Goal: Transaction & Acquisition: Purchase product/service

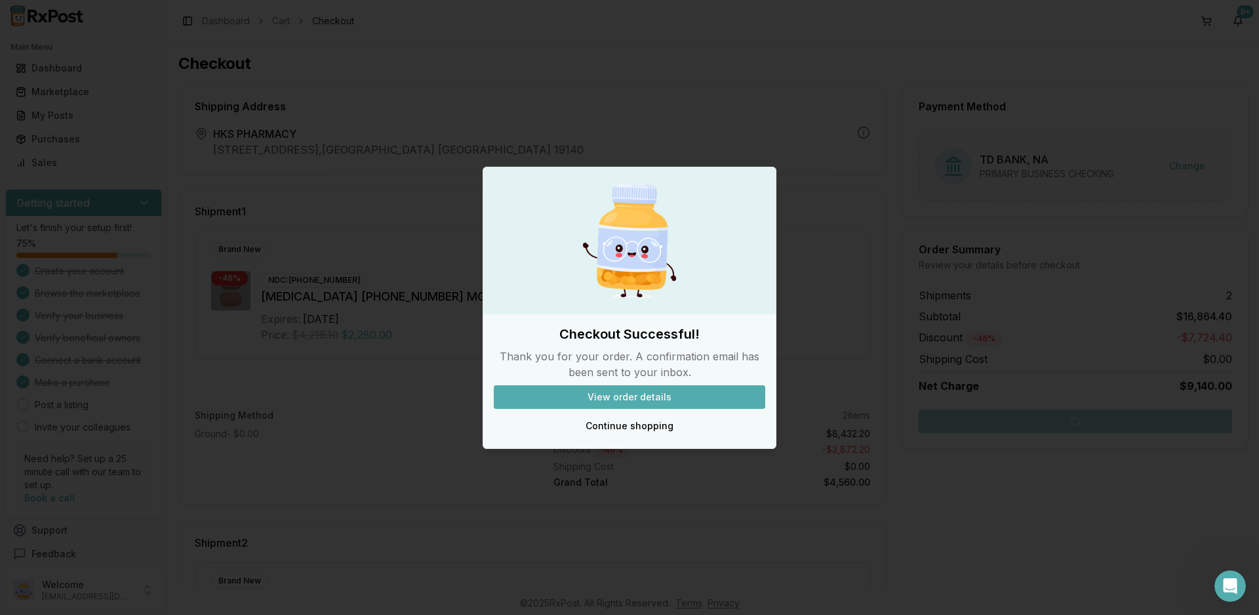
scroll to position [269, 0]
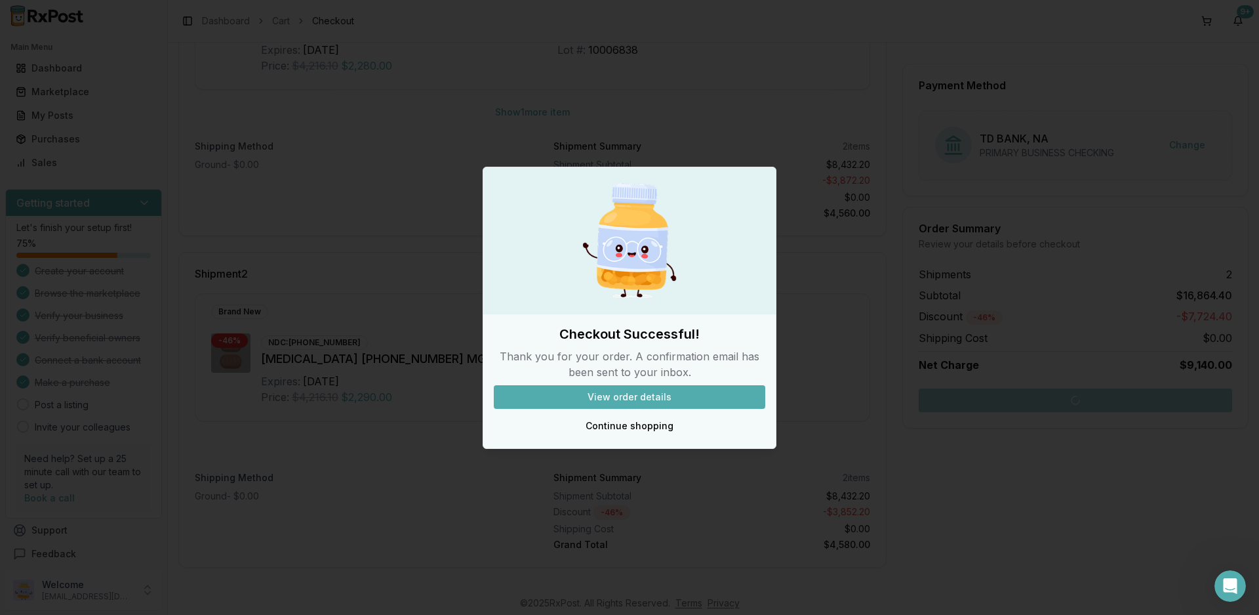
click at [626, 393] on button "View order details" at bounding box center [630, 397] width 272 height 24
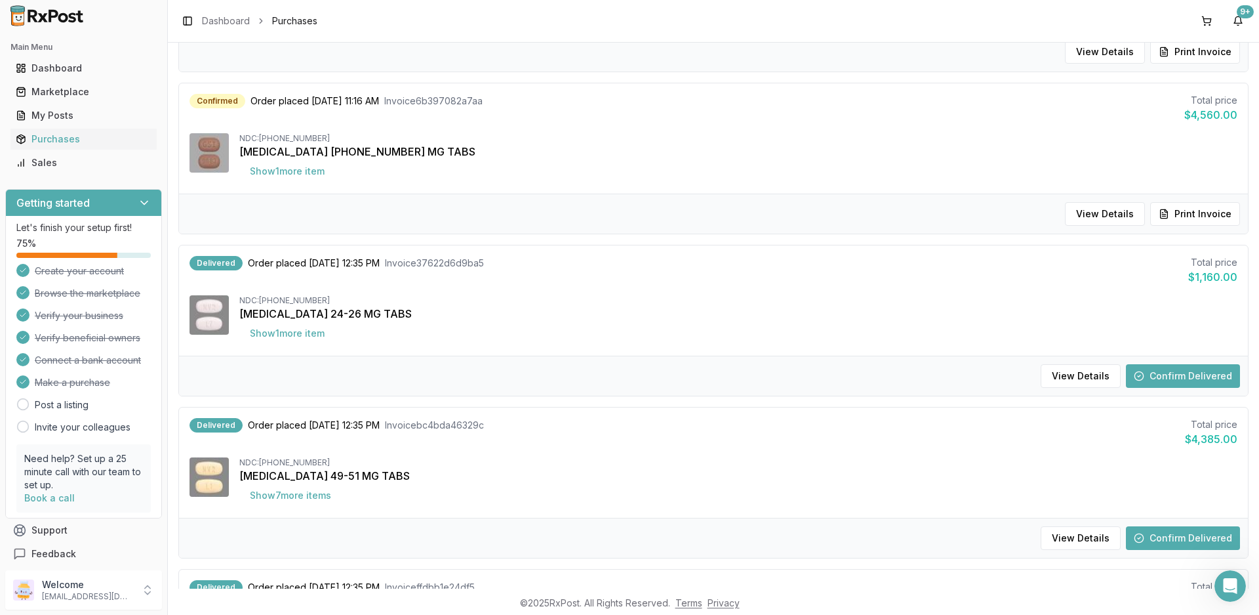
scroll to position [47, 0]
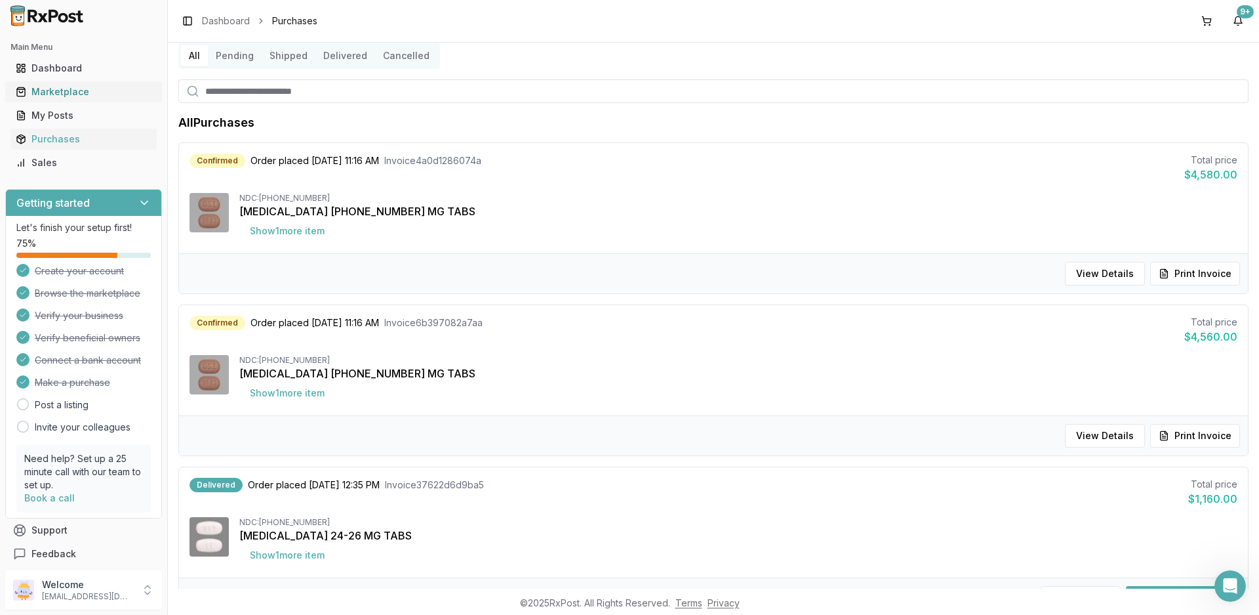
click at [71, 91] on div "Marketplace" at bounding box center [84, 91] width 136 height 13
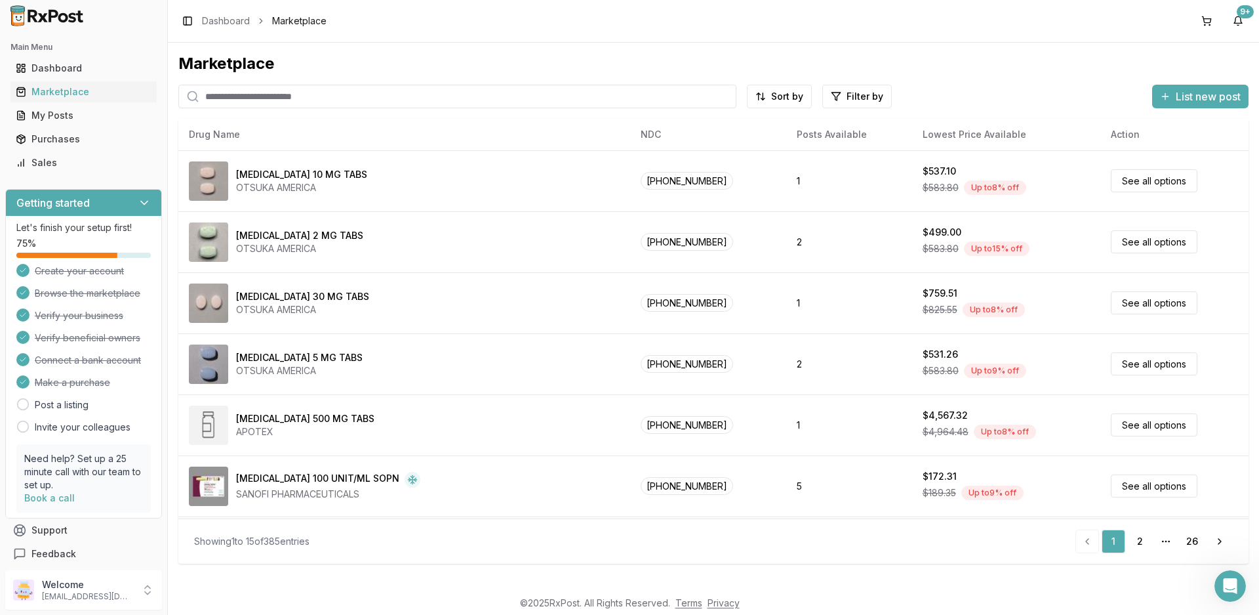
click at [338, 100] on input "search" at bounding box center [457, 97] width 558 height 24
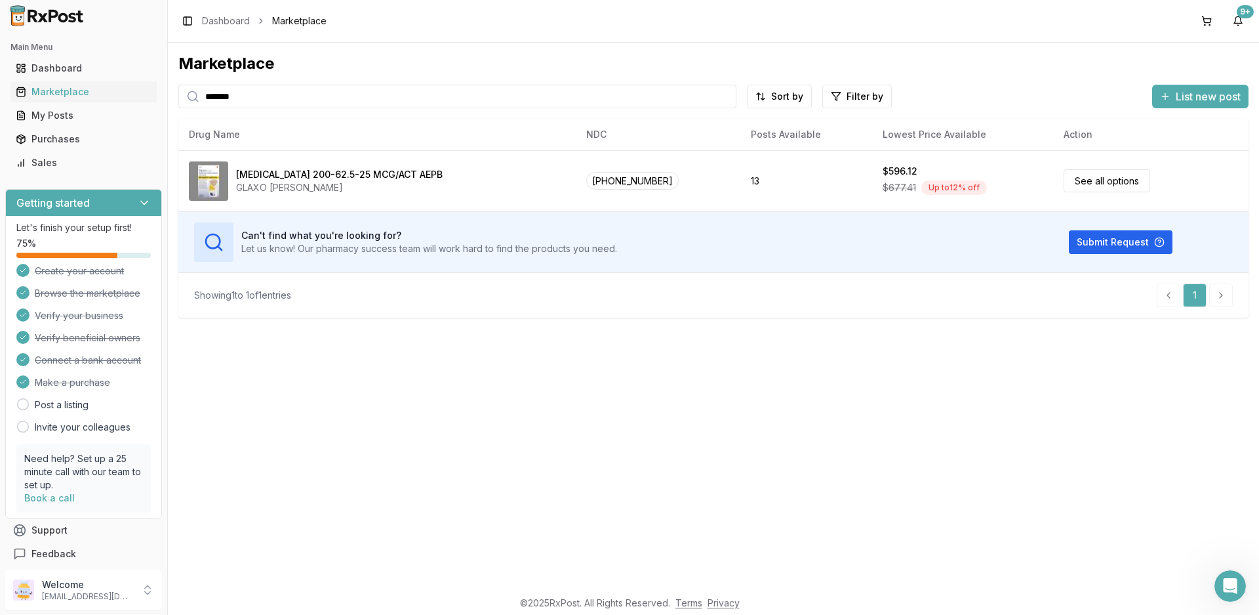
type input "*******"
drag, startPoint x: 197, startPoint y: 84, endPoint x: 102, endPoint y: 83, distance: 95.8
click at [102, 83] on div "Main Menu Dashboard Marketplace My Posts Purchases Sales Getting started Let's …" at bounding box center [629, 307] width 1259 height 615
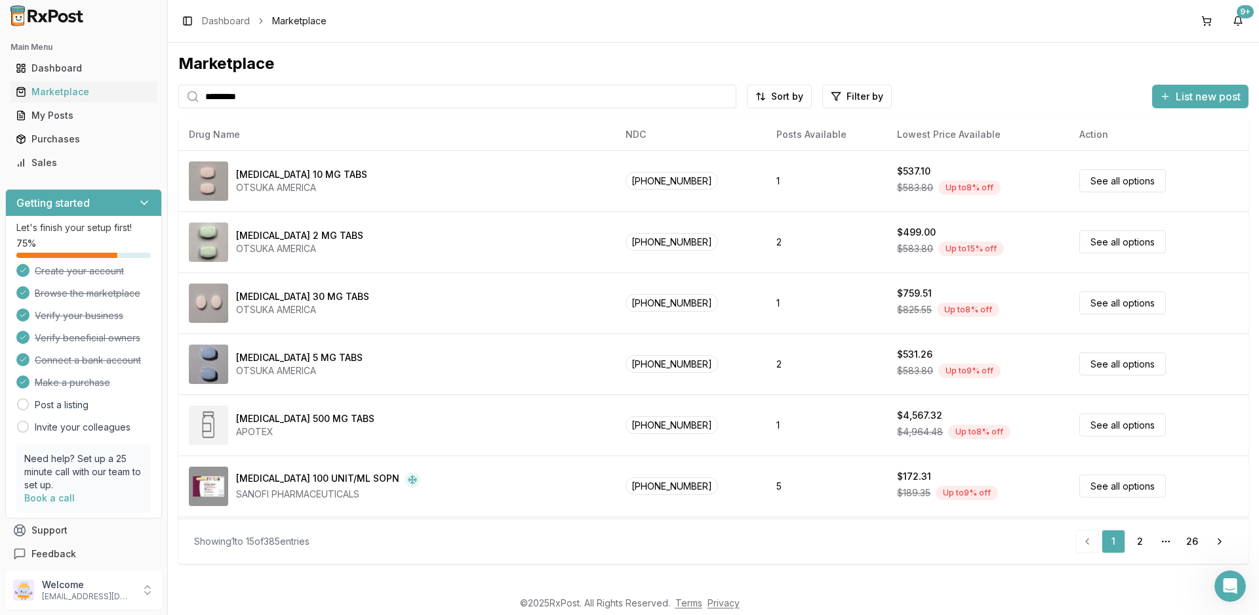
click at [264, 93] on input "*********" at bounding box center [457, 97] width 558 height 24
type input "*"
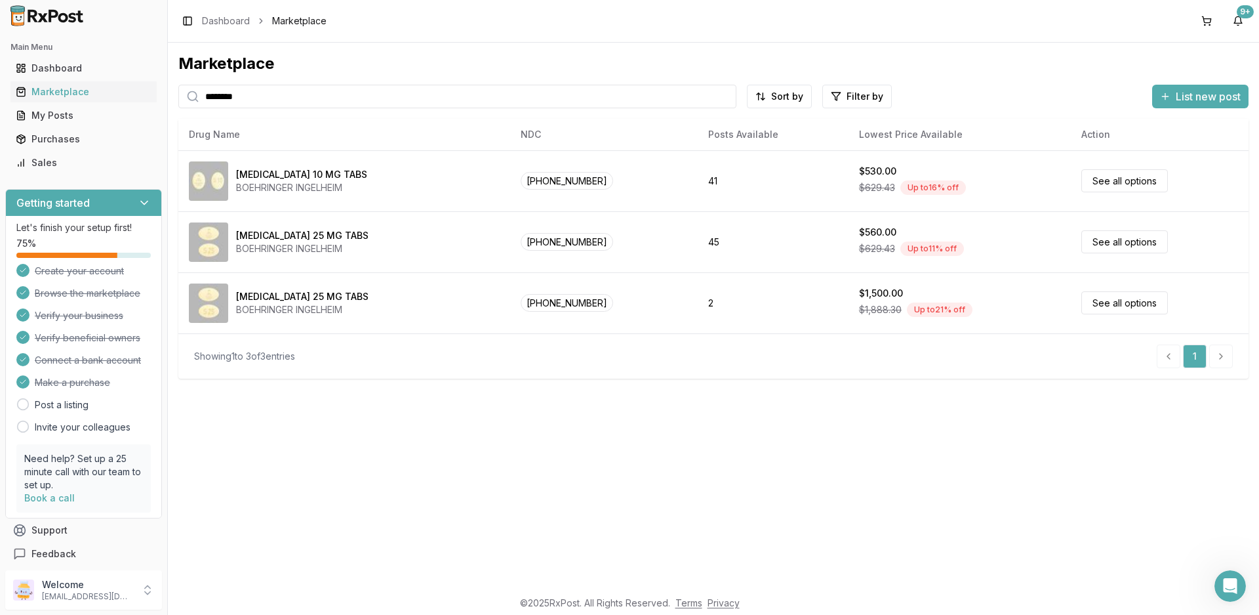
type input "*********"
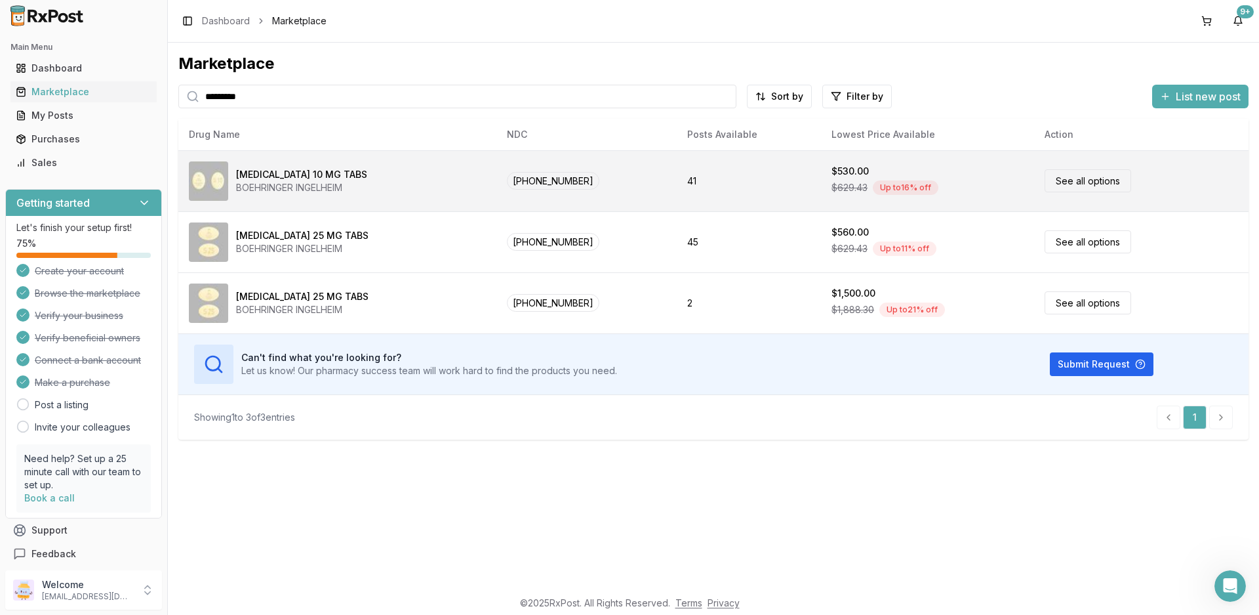
click at [316, 184] on div "BOEHRINGER INGELHEIM" at bounding box center [301, 187] width 131 height 13
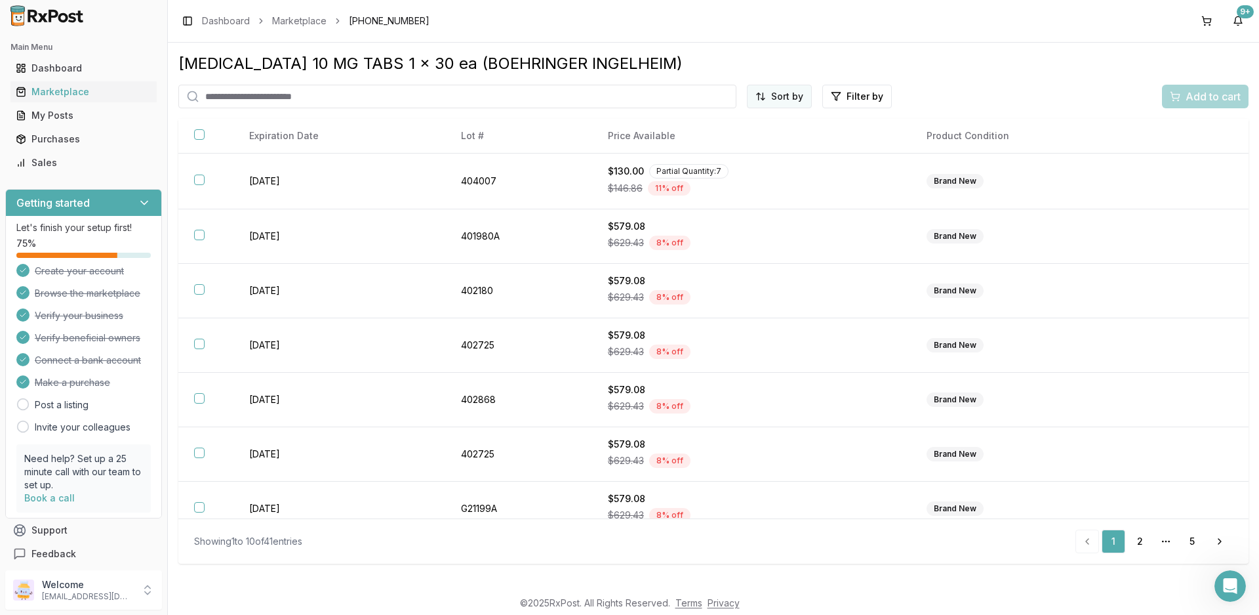
click at [780, 89] on html "Main Menu Dashboard Marketplace My Posts Purchases Sales Getting started Let's …" at bounding box center [629, 307] width 1259 height 615
click at [741, 148] on div "Price (Low to High)" at bounding box center [746, 145] width 125 height 21
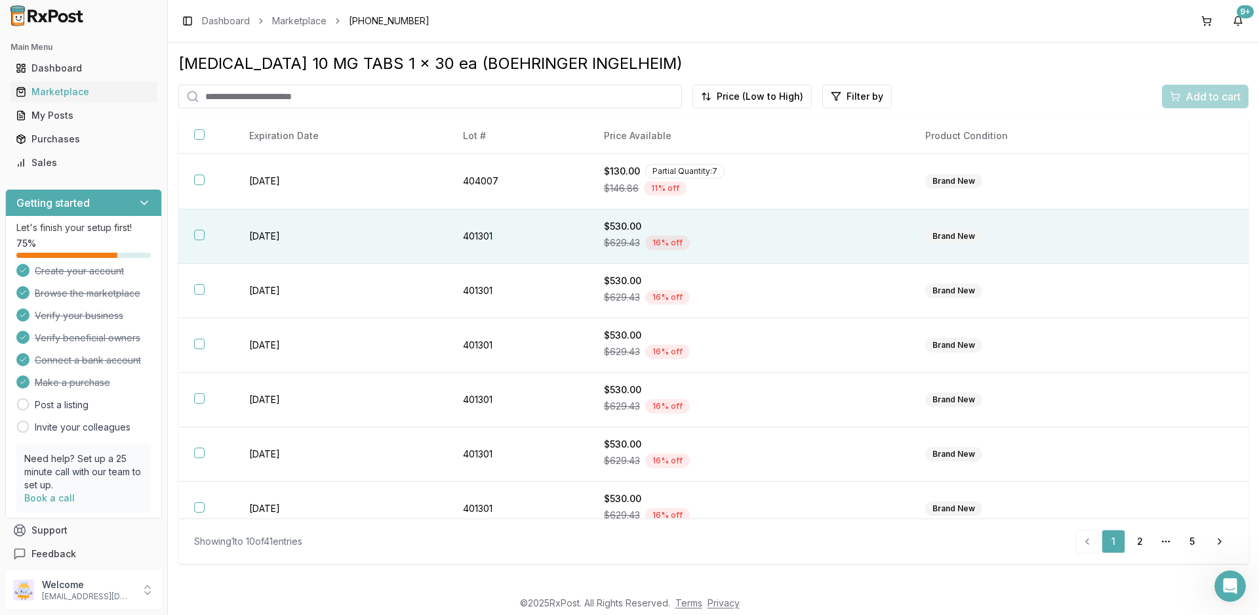
click at [243, 235] on td "[DATE]" at bounding box center [340, 236] width 213 height 54
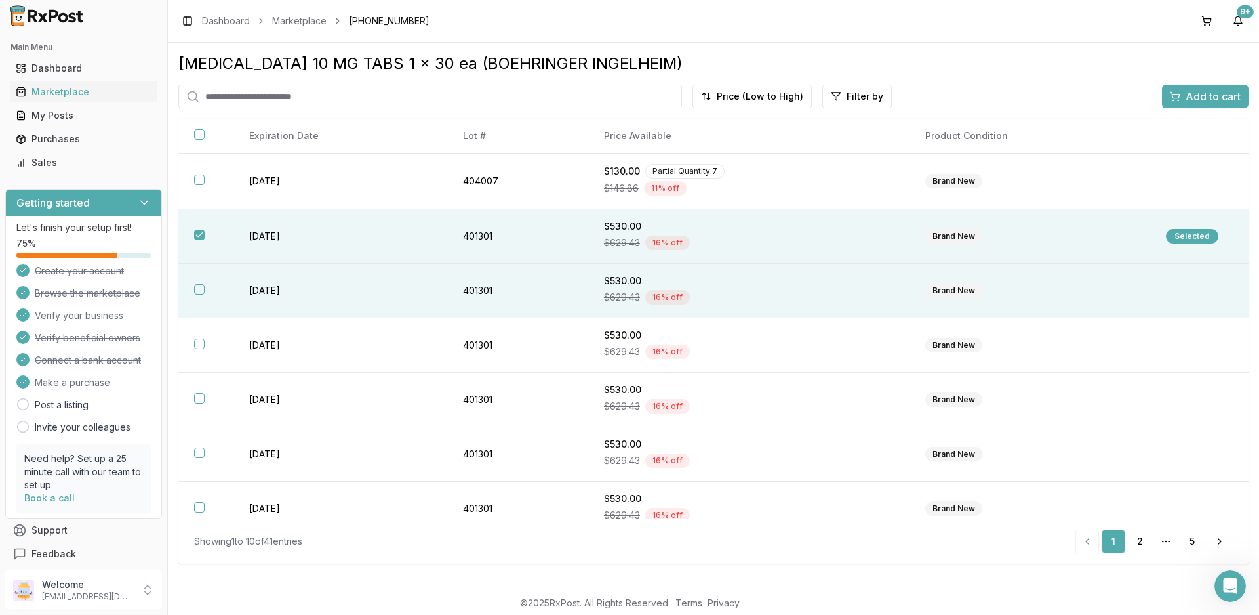
click at [253, 287] on td "[DATE]" at bounding box center [340, 291] width 213 height 54
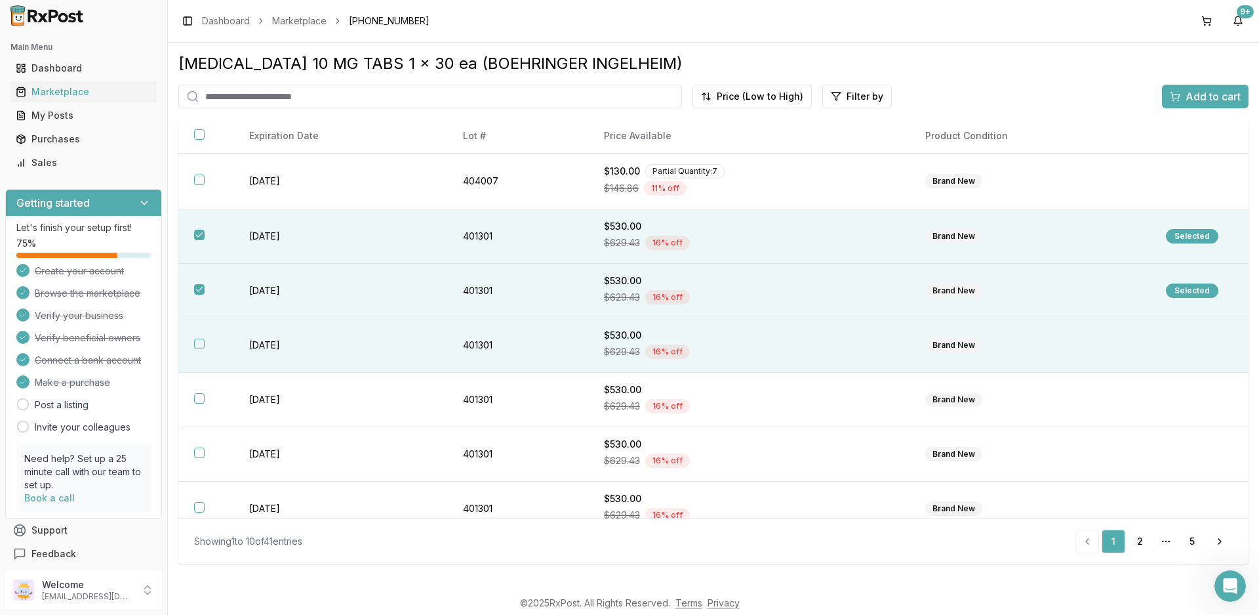
click at [260, 328] on td "[DATE]" at bounding box center [340, 345] width 213 height 54
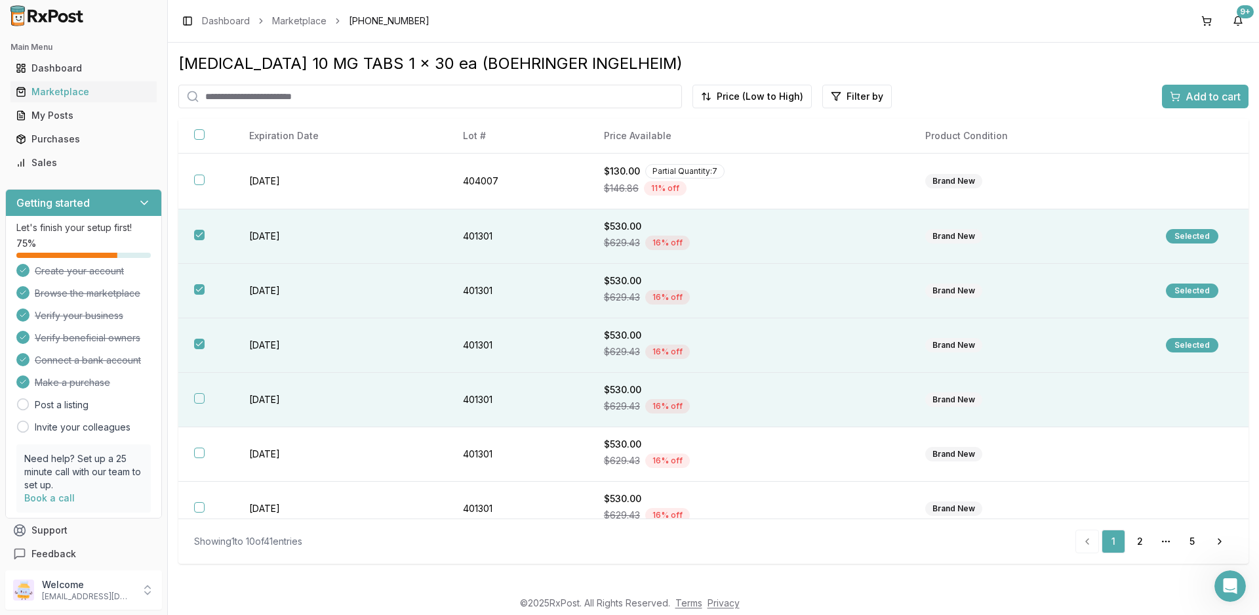
click at [252, 400] on td "[DATE]" at bounding box center [340, 400] width 213 height 54
click at [1219, 92] on span "Add to cart" at bounding box center [1213, 97] width 55 height 16
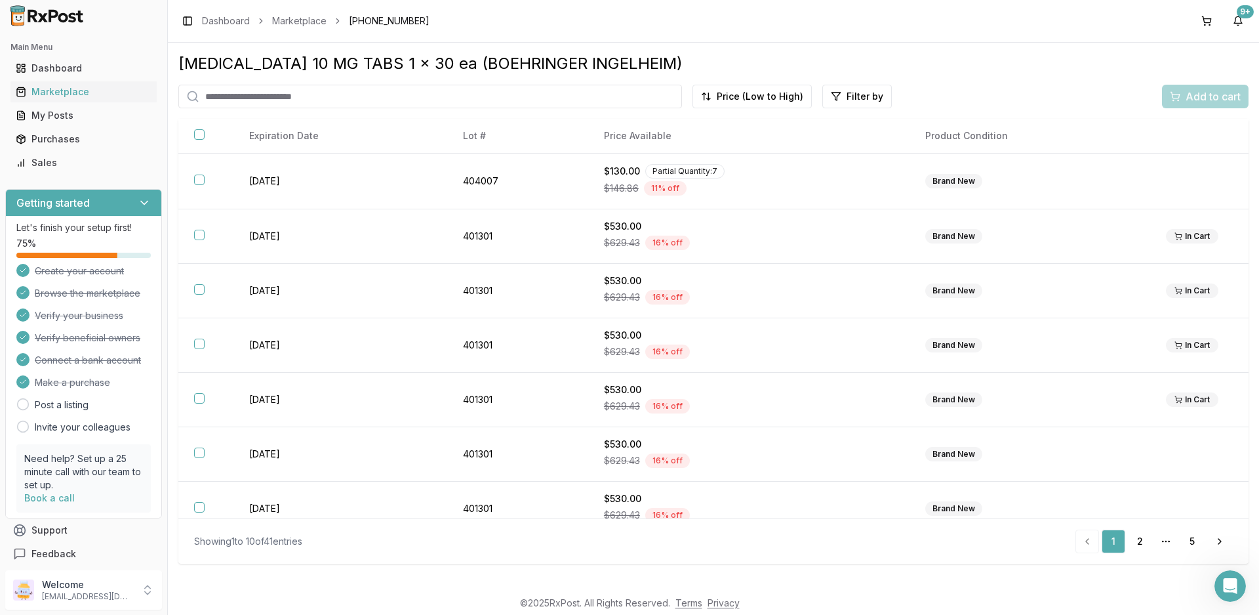
click at [291, 99] on input "search" at bounding box center [430, 97] width 504 height 24
type input "*********"
click at [57, 87] on div "Marketplace" at bounding box center [84, 91] width 136 height 13
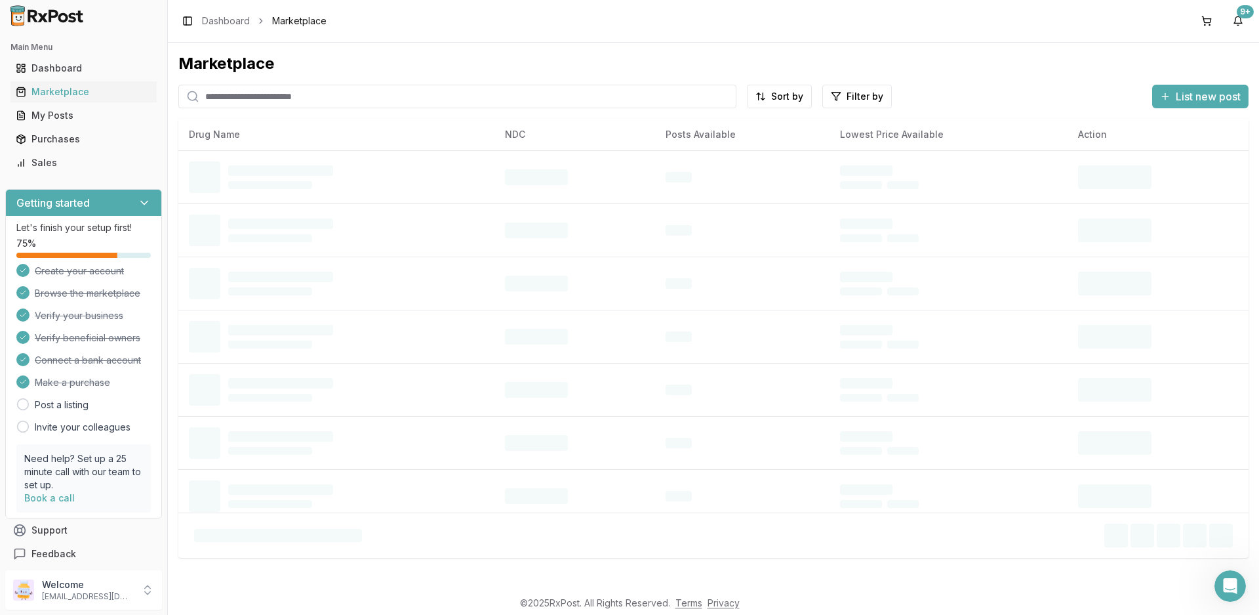
click at [302, 96] on input "search" at bounding box center [457, 97] width 558 height 24
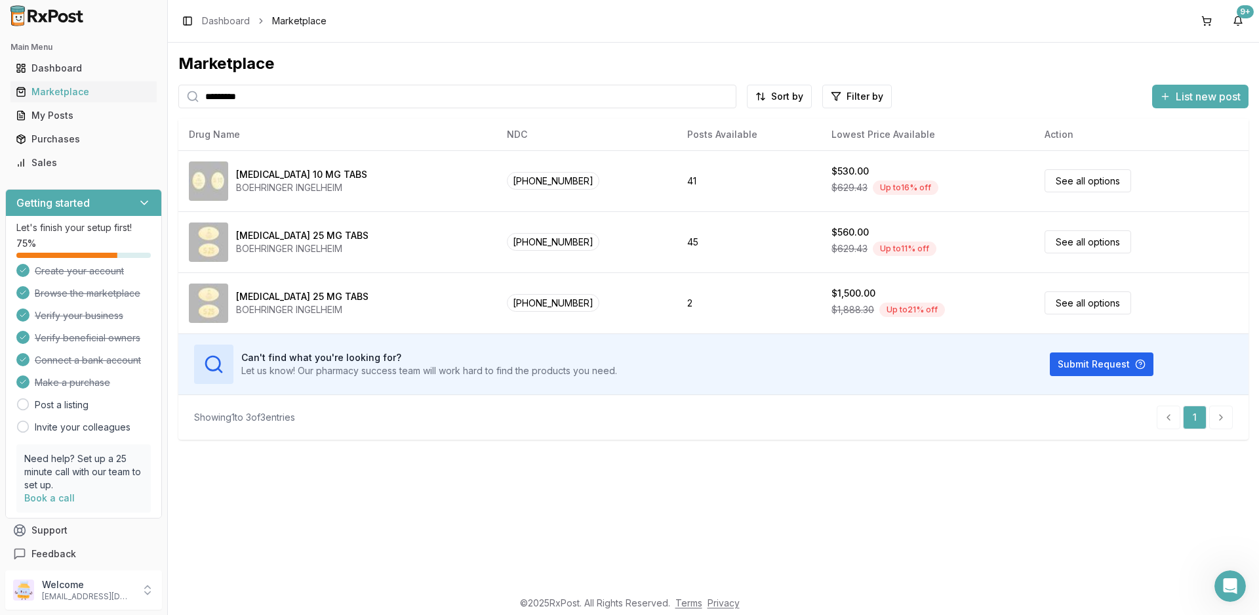
type input "*********"
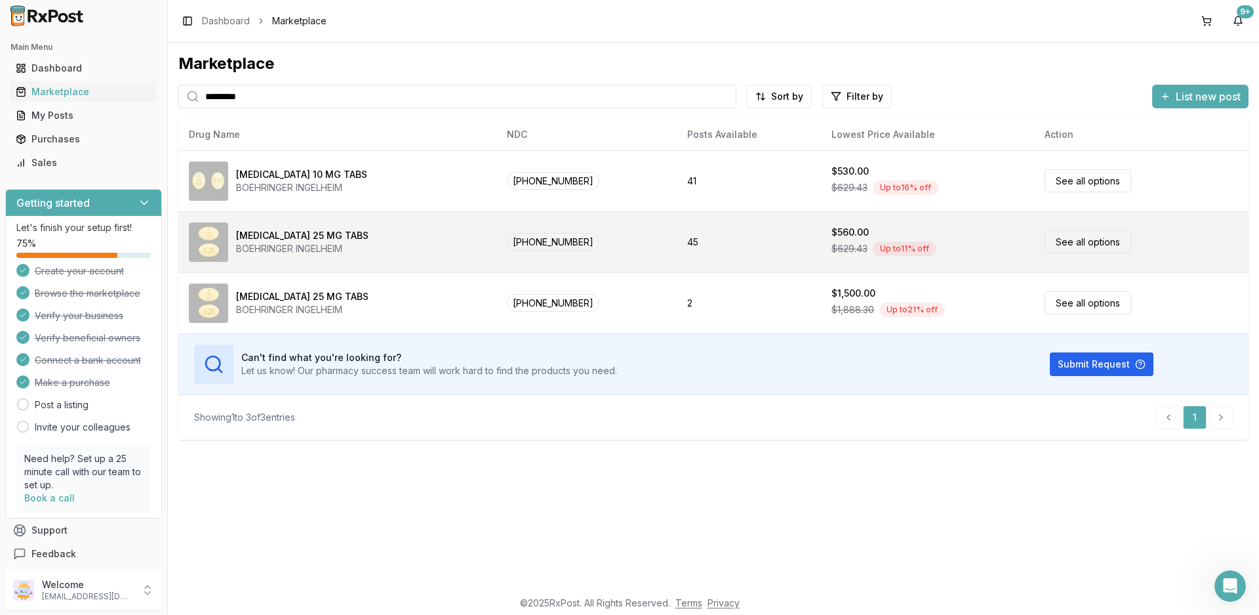
click at [304, 242] on div "BOEHRINGER INGELHEIM" at bounding box center [302, 248] width 132 height 13
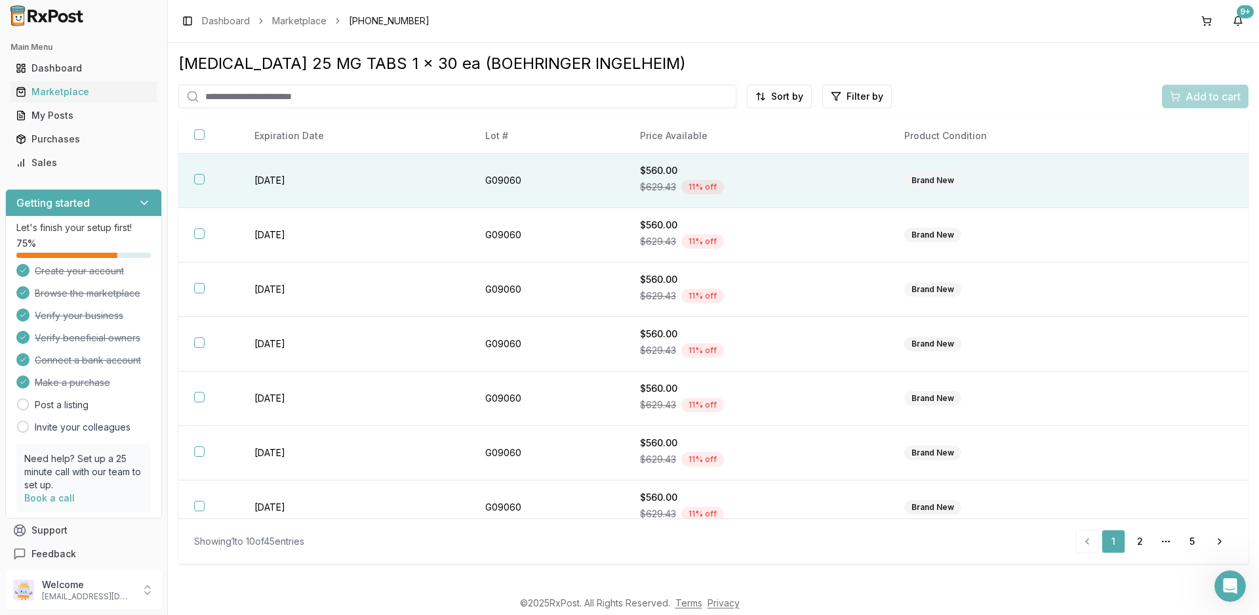
click at [270, 186] on td "[DATE]" at bounding box center [355, 180] width 232 height 54
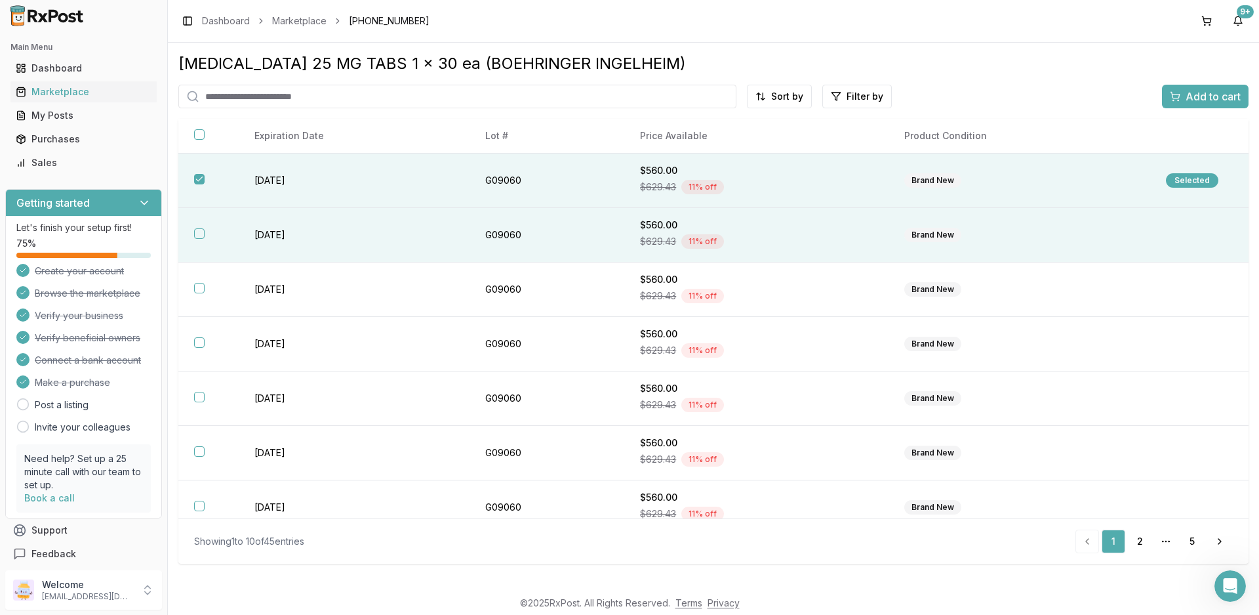
click at [270, 228] on td "[DATE]" at bounding box center [355, 235] width 232 height 54
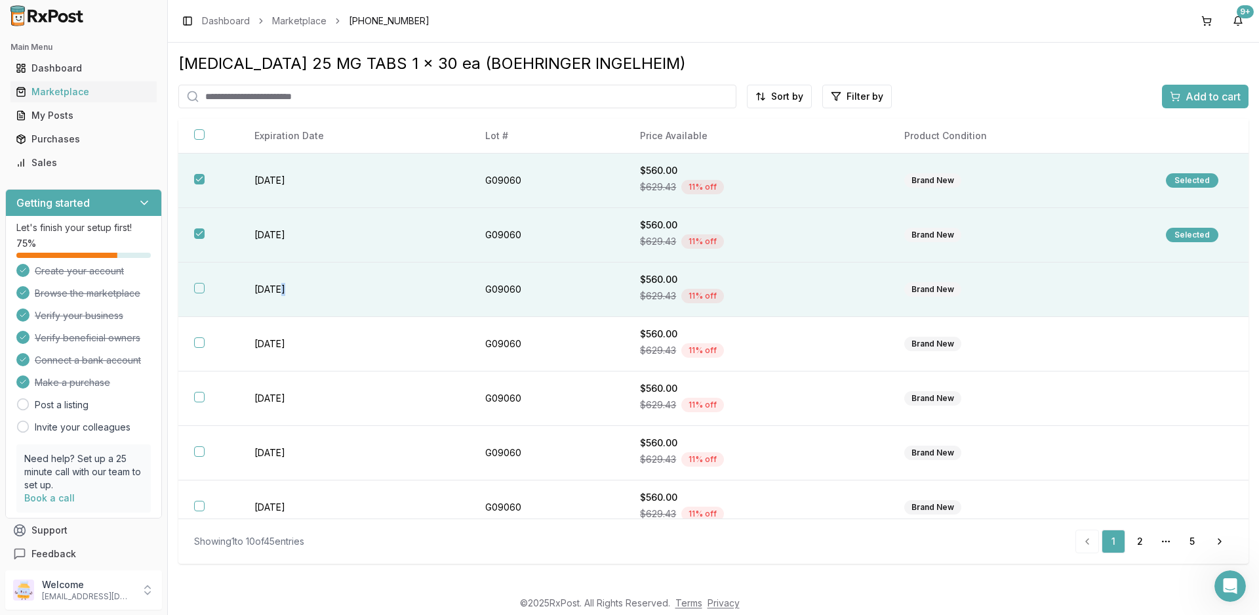
click at [284, 280] on td "[DATE]" at bounding box center [355, 289] width 232 height 54
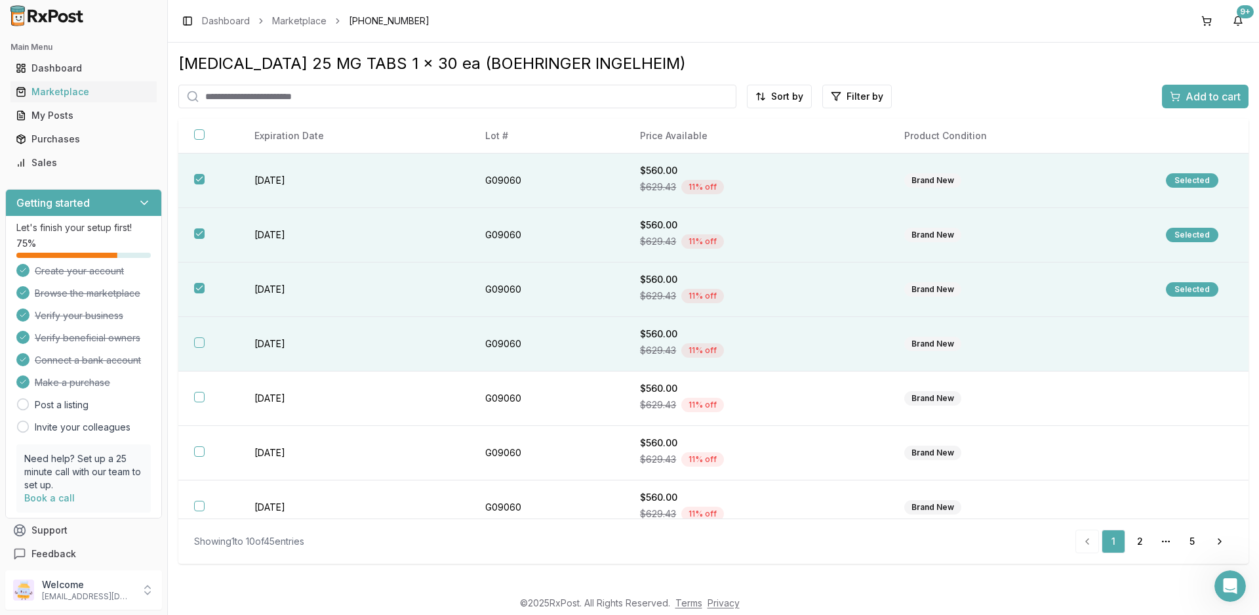
click at [296, 342] on td "[DATE]" at bounding box center [355, 344] width 232 height 54
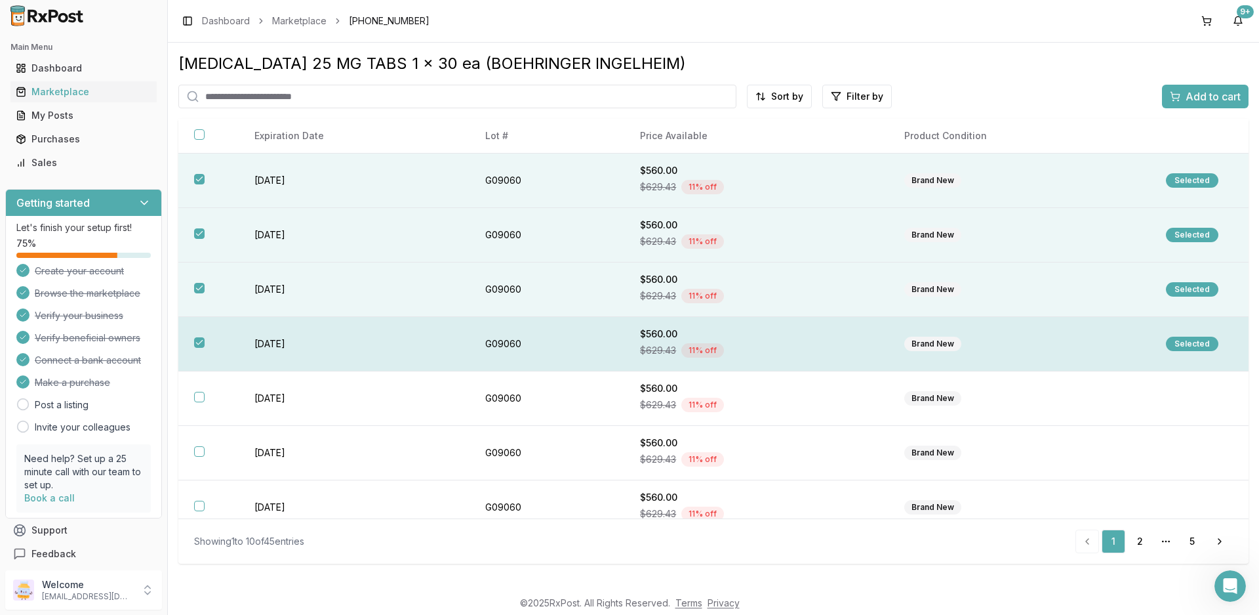
click at [299, 340] on td "[DATE]" at bounding box center [355, 344] width 232 height 54
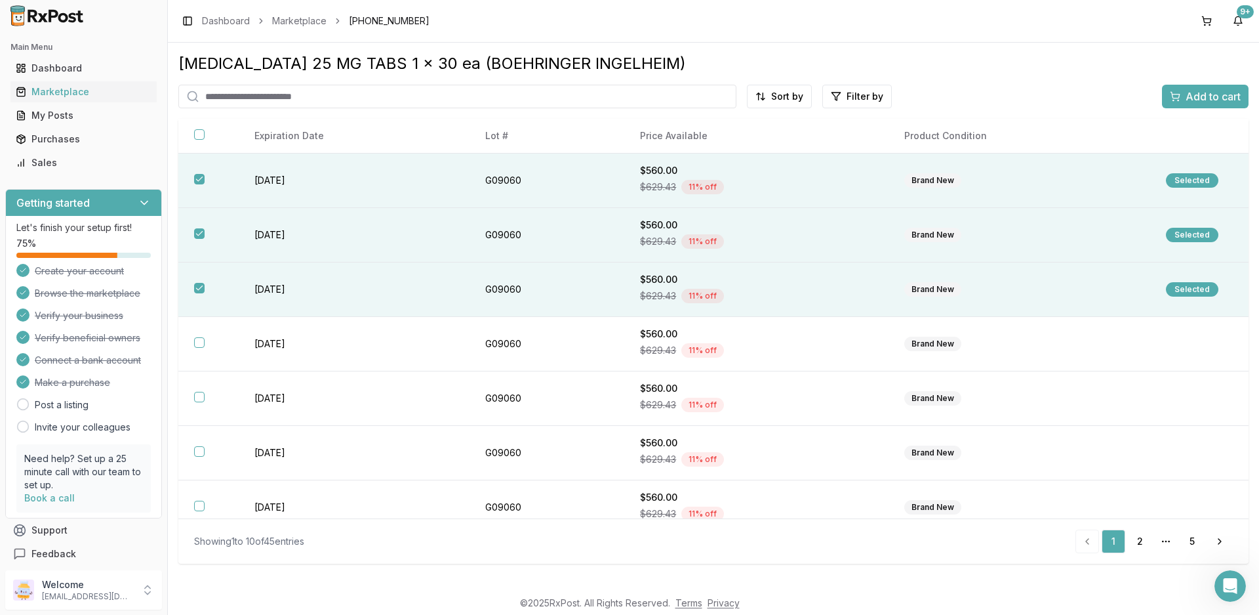
click at [1201, 92] on span "Add to cart" at bounding box center [1213, 97] width 55 height 16
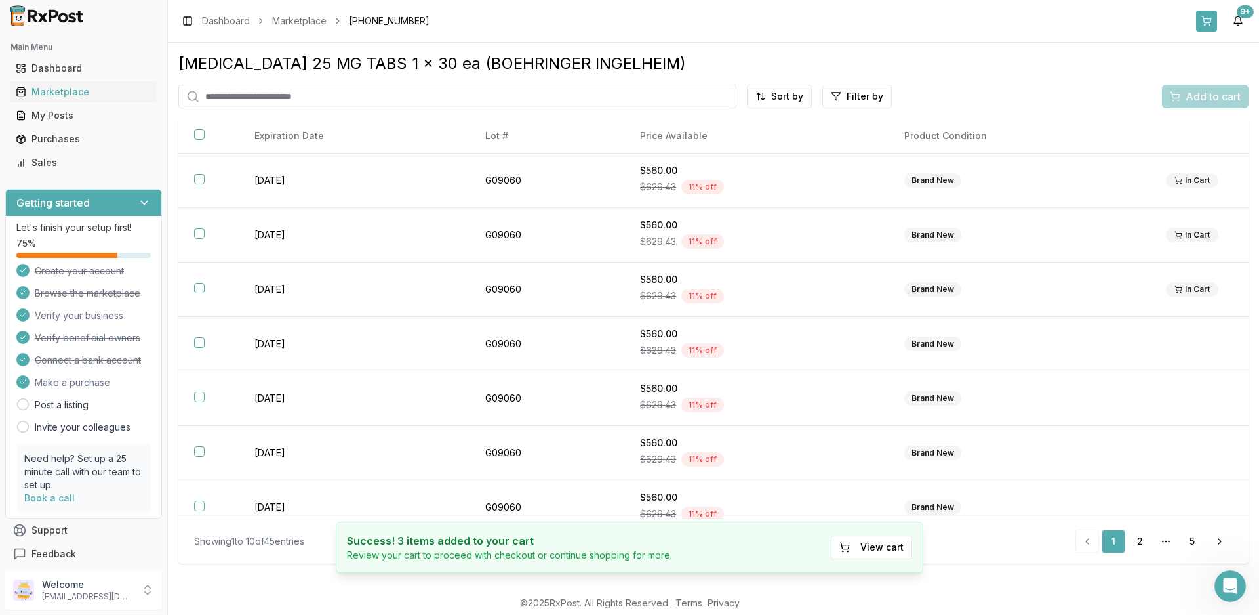
click at [1215, 20] on button at bounding box center [1206, 20] width 21 height 21
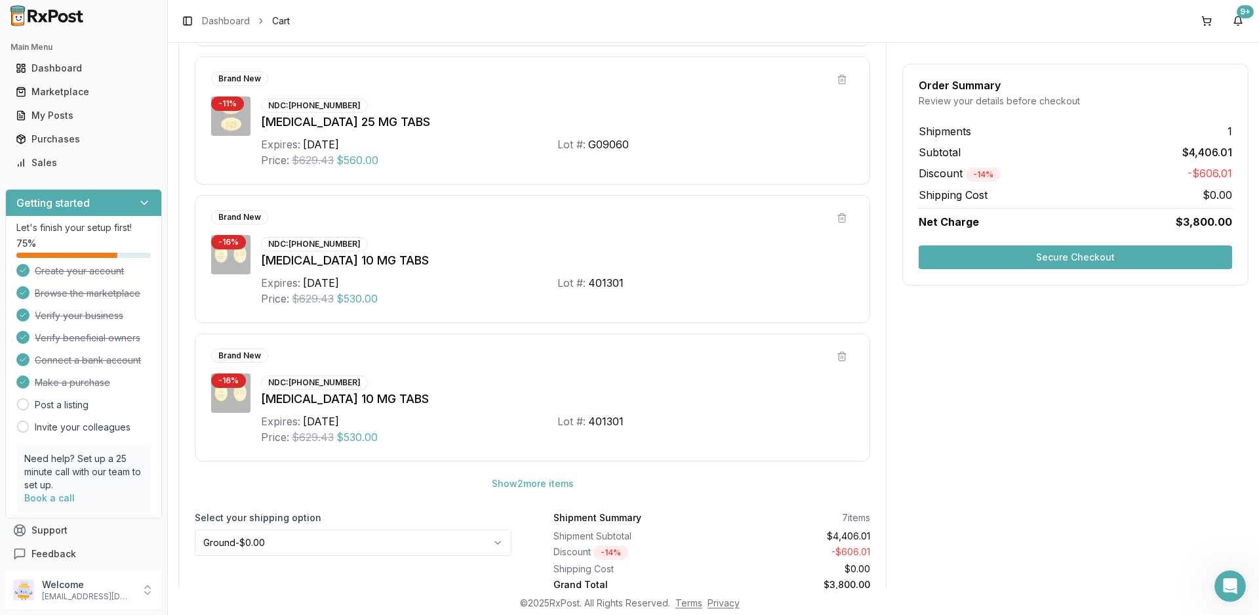
scroll to position [590, 0]
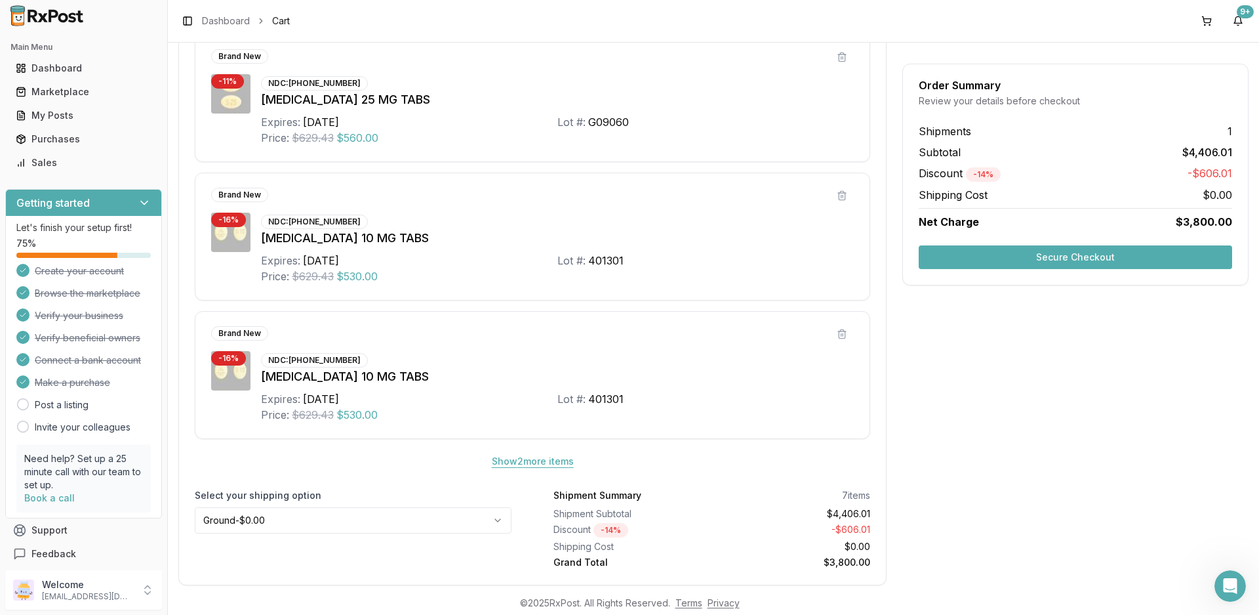
click at [500, 462] on button "Show 2 more item s" at bounding box center [532, 461] width 103 height 24
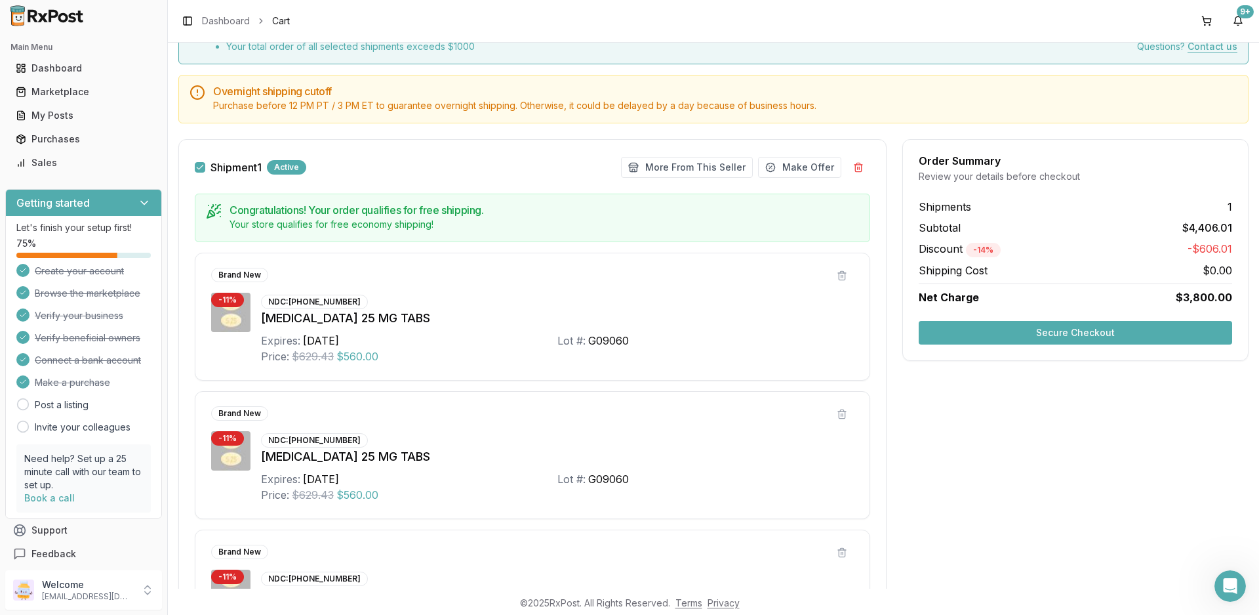
scroll to position [0, 0]
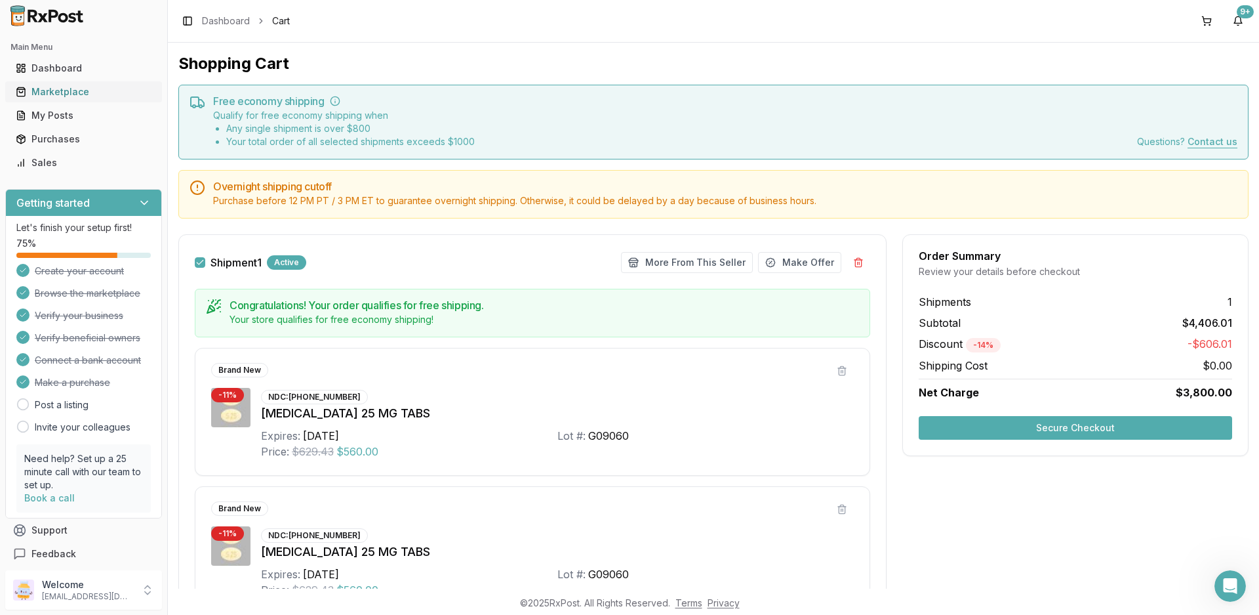
click at [43, 91] on div "Marketplace" at bounding box center [84, 91] width 136 height 13
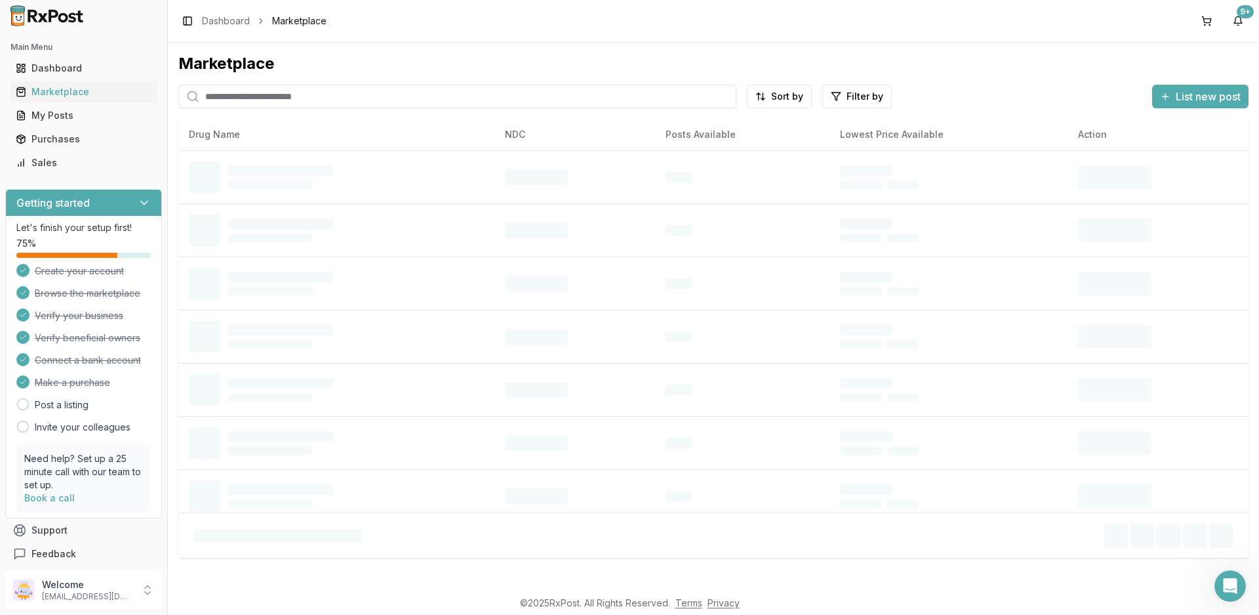
click at [312, 94] on input "search" at bounding box center [457, 97] width 558 height 24
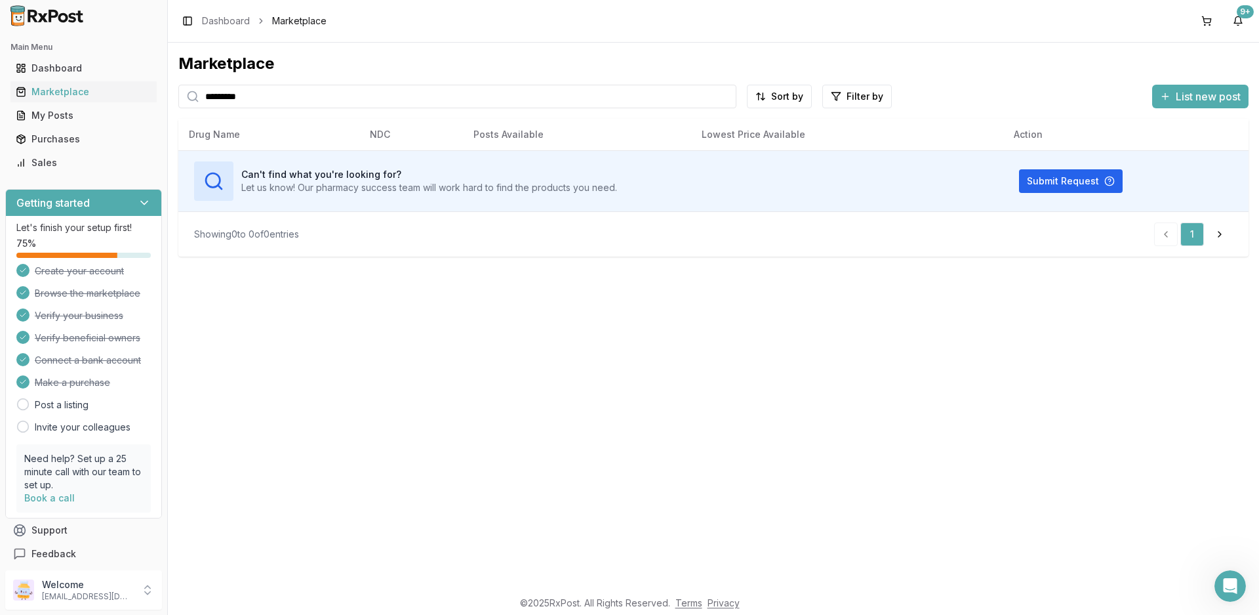
click at [287, 100] on input "*********" at bounding box center [457, 97] width 558 height 24
type input "****"
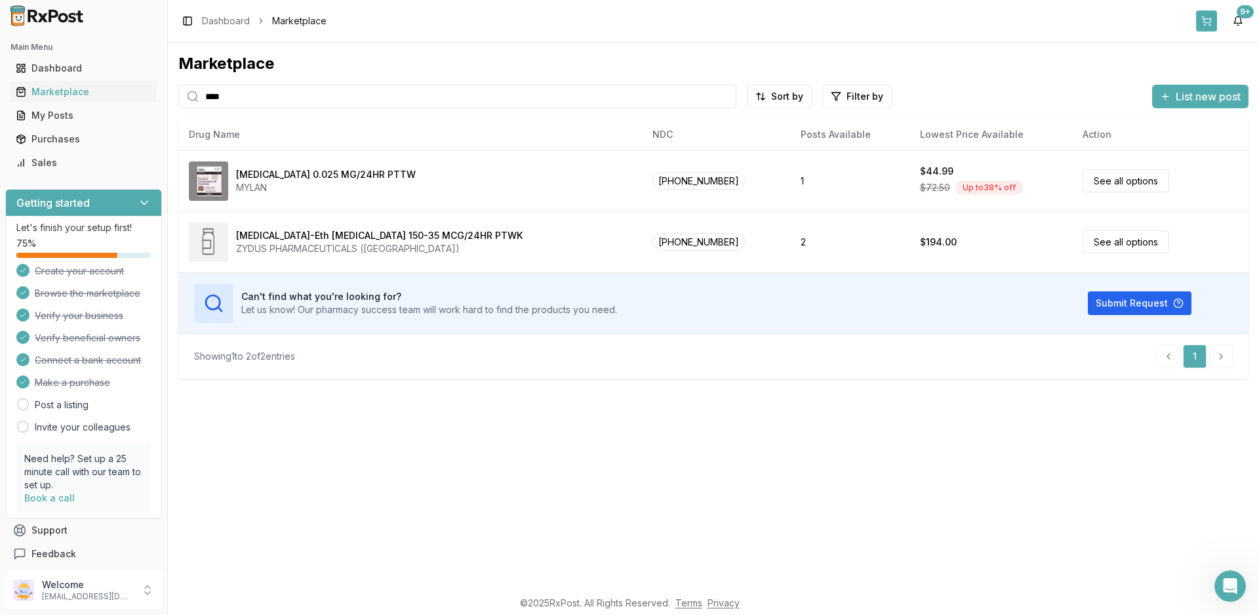
click at [1215, 22] on button at bounding box center [1206, 20] width 21 height 21
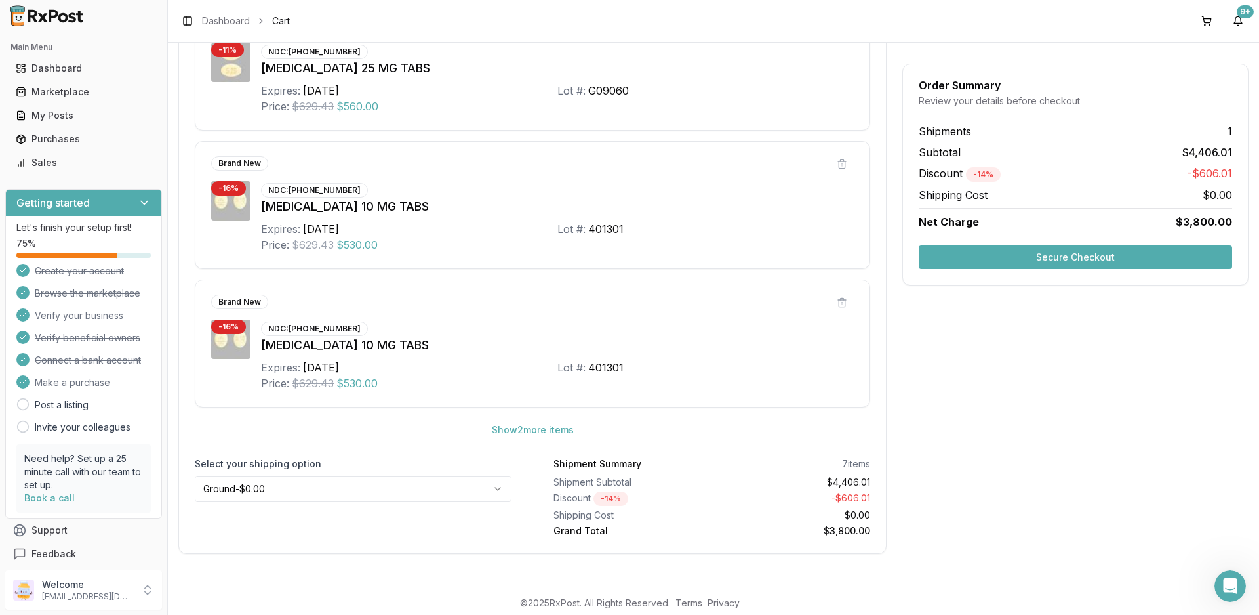
scroll to position [624, 0]
click at [1030, 253] on button "Secure Checkout" at bounding box center [1076, 257] width 314 height 24
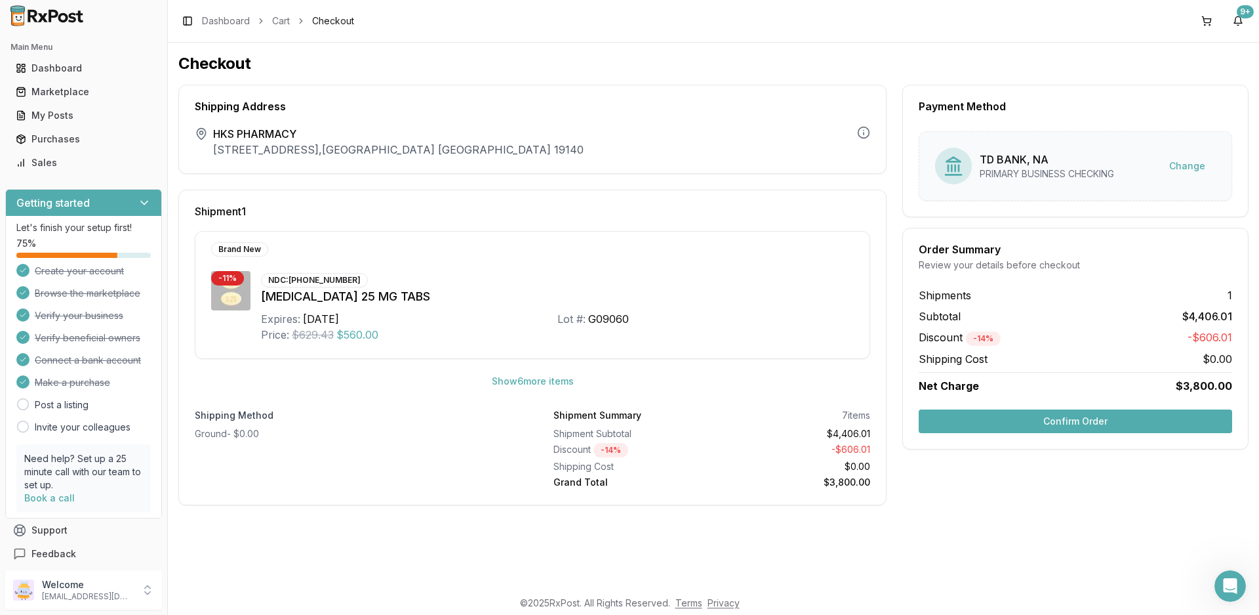
click at [1130, 423] on button "Confirm Order" at bounding box center [1076, 421] width 314 height 24
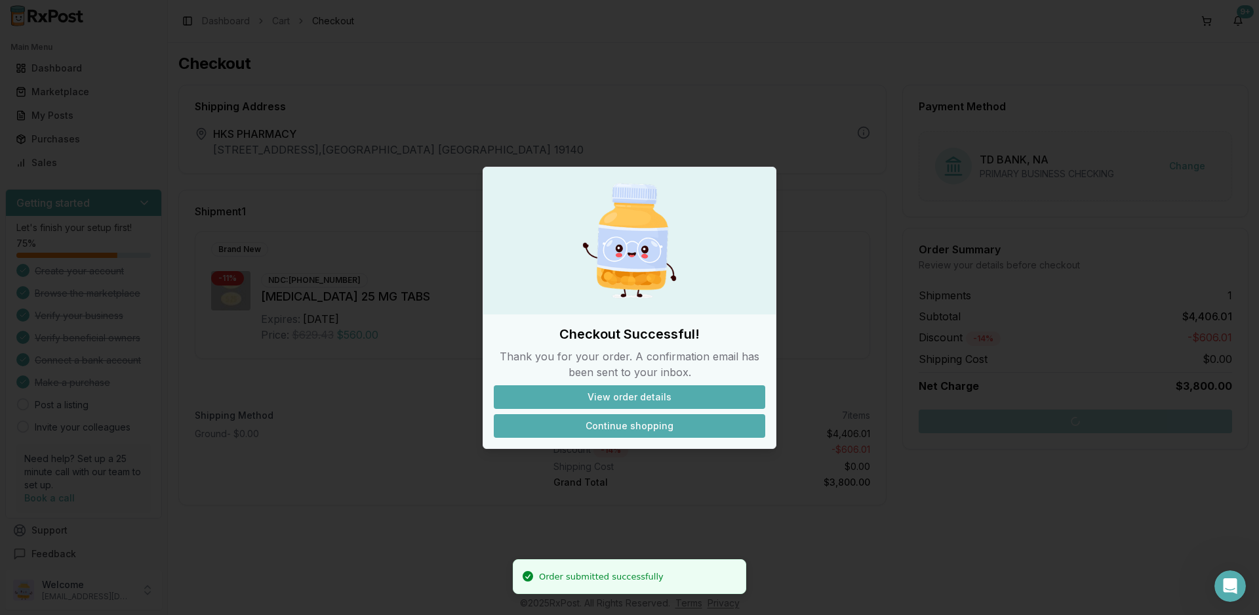
click at [645, 426] on button "Continue shopping" at bounding box center [630, 426] width 272 height 24
